Goal: Find specific page/section: Find specific page/section

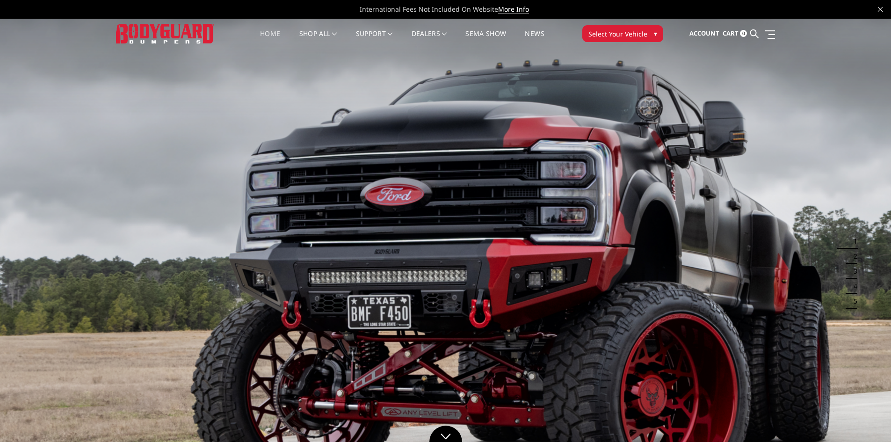
click at [644, 29] on span "Select Your Vehicle" at bounding box center [617, 34] width 59 height 10
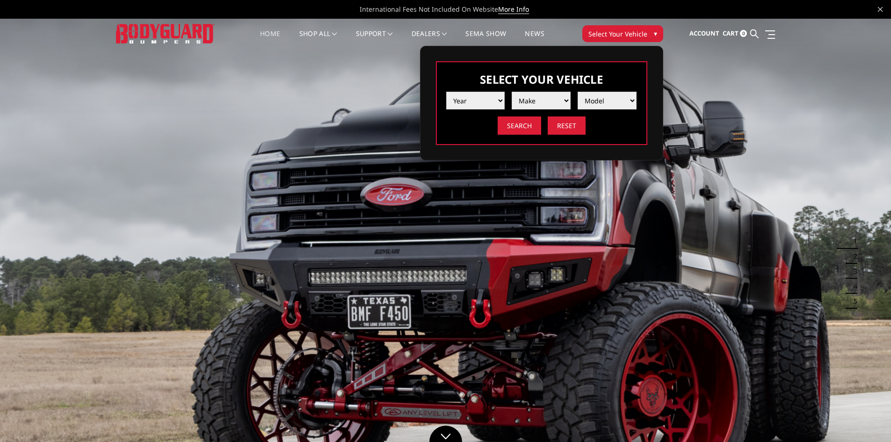
drag, startPoint x: 474, startPoint y: 110, endPoint x: 479, endPoint y: 107, distance: 5.3
click at [476, 110] on div "Year [DATE] 2024 2023 2022 2021 2020 2019 2018 2017 2016 2015 2014 2013 2012 20…" at bounding box center [541, 110] width 191 height 50
click at [483, 100] on select "Year [DATE] 2024 2023 2022 2021 2020 2019 2018 2017 2016 2015 2014 2013 2012 20…" at bounding box center [475, 101] width 59 height 18
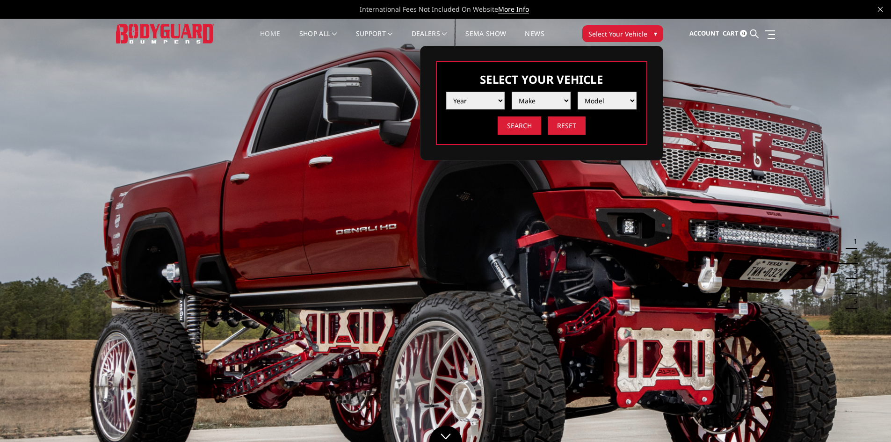
select select "yr_1993"
click at [446, 92] on select "Year [DATE] 2024 2023 2022 2021 2020 2019 2018 2017 2016 2015 2014 2013 2012 20…" at bounding box center [475, 101] width 59 height 18
click at [542, 100] on select "Make Ford" at bounding box center [541, 101] width 59 height 18
select select "mk_ford"
click at [512, 92] on select "Make Ford" at bounding box center [541, 101] width 59 height 18
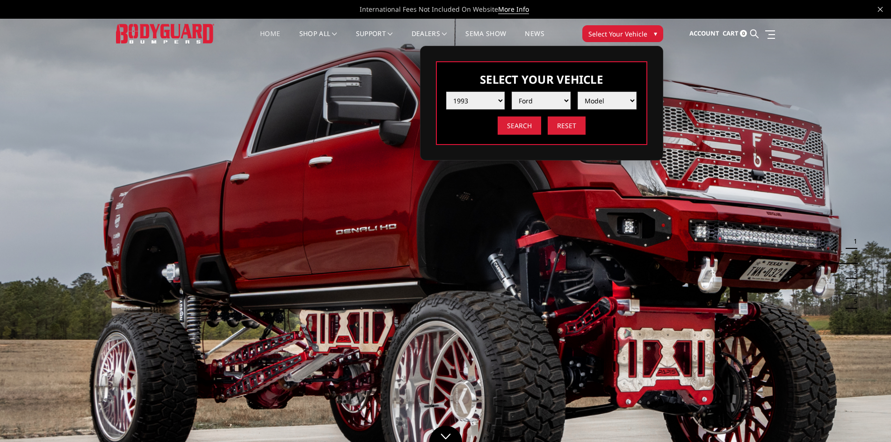
click at [613, 95] on select "Model F250 / F350" at bounding box center [607, 101] width 59 height 18
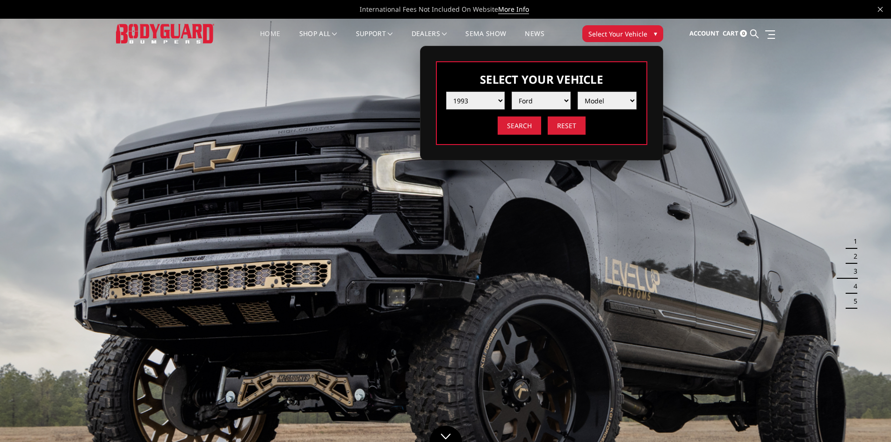
select select "md_f250-f350"
click at [578, 92] on select "Model F250 / F350" at bounding box center [607, 101] width 59 height 18
click at [521, 123] on input "Search" at bounding box center [520, 125] width 44 height 18
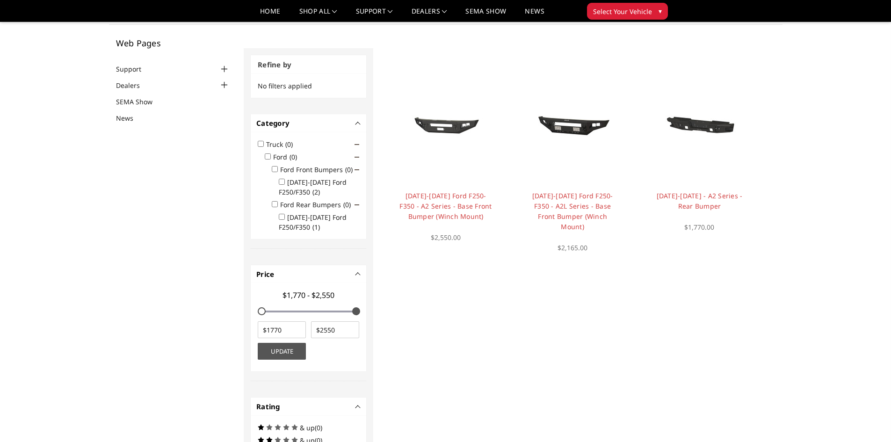
scroll to position [28, 0]
